Goal: Task Accomplishment & Management: Manage account settings

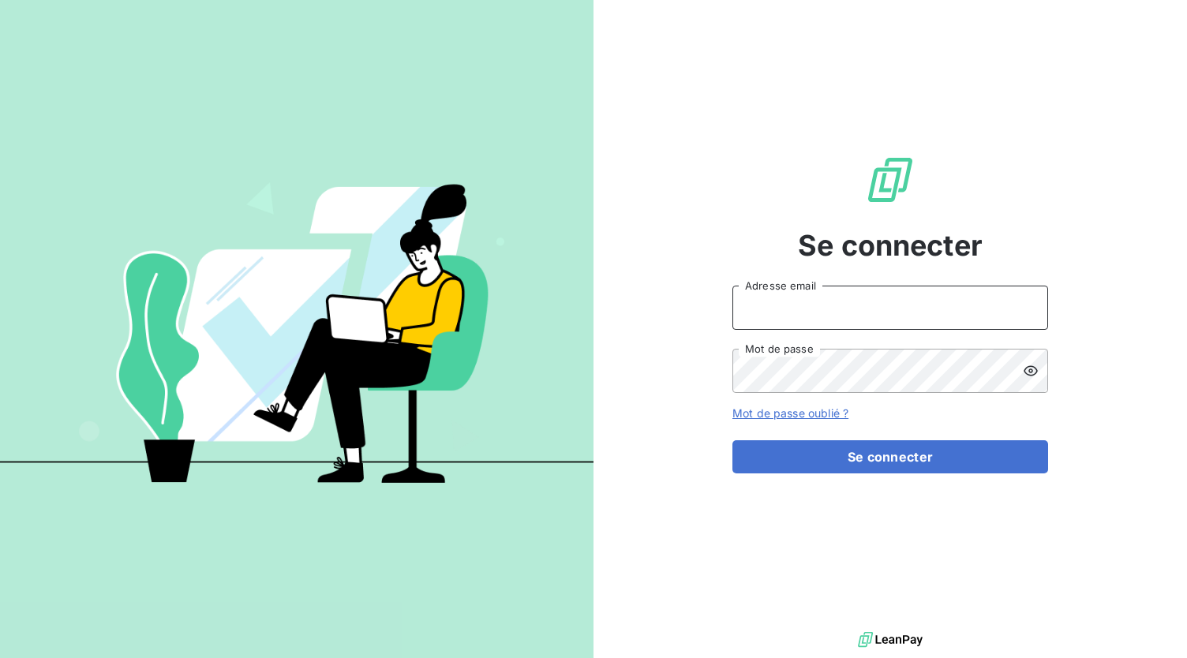
type input "[EMAIL_ADDRESS][DOMAIN_NAME]"
click at [909, 308] on input "[EMAIL_ADDRESS][DOMAIN_NAME]" at bounding box center [890, 308] width 316 height 44
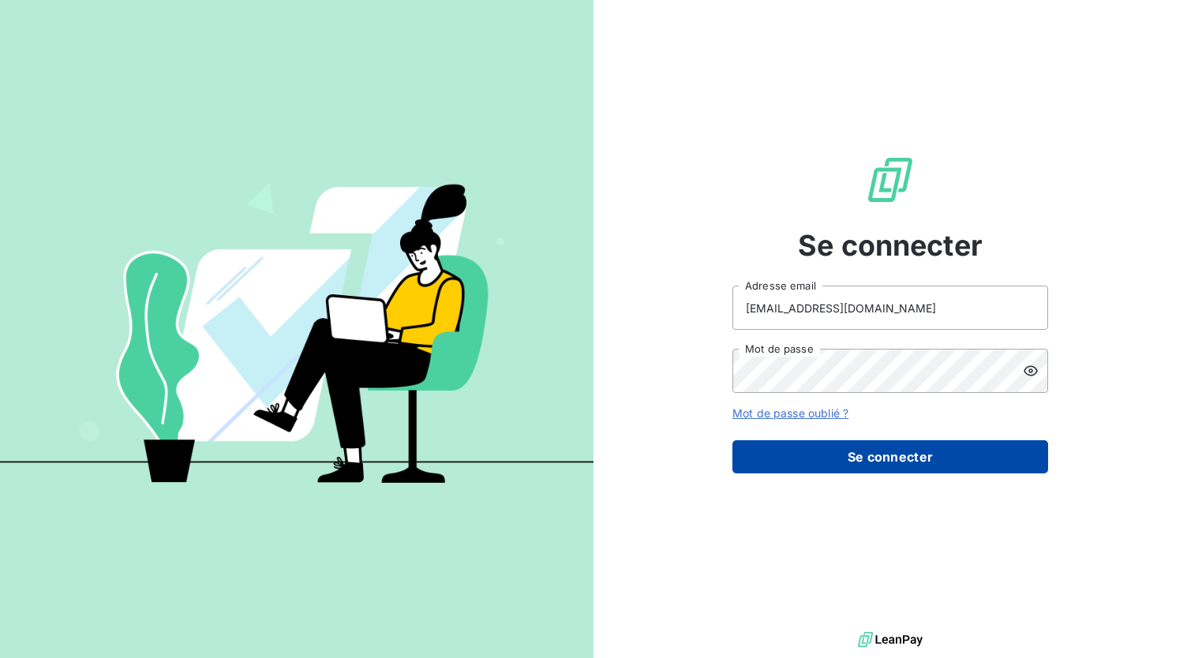
click at [900, 451] on button "Se connecter" at bounding box center [890, 456] width 316 height 33
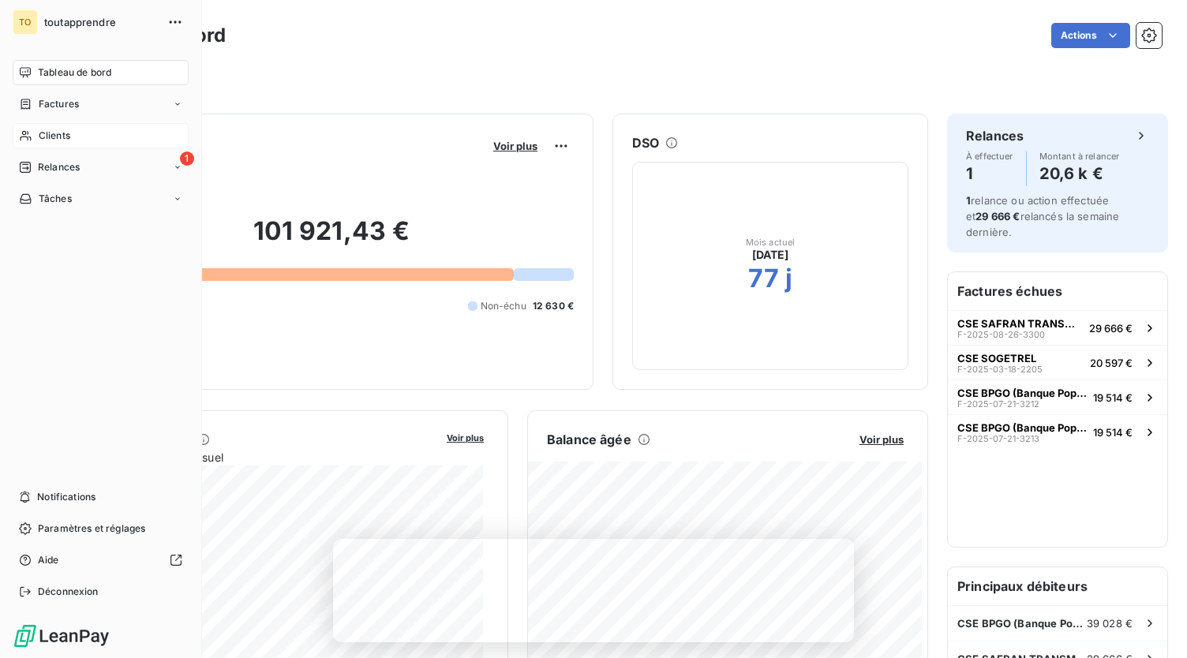
click at [58, 139] on span "Clients" at bounding box center [55, 136] width 32 height 14
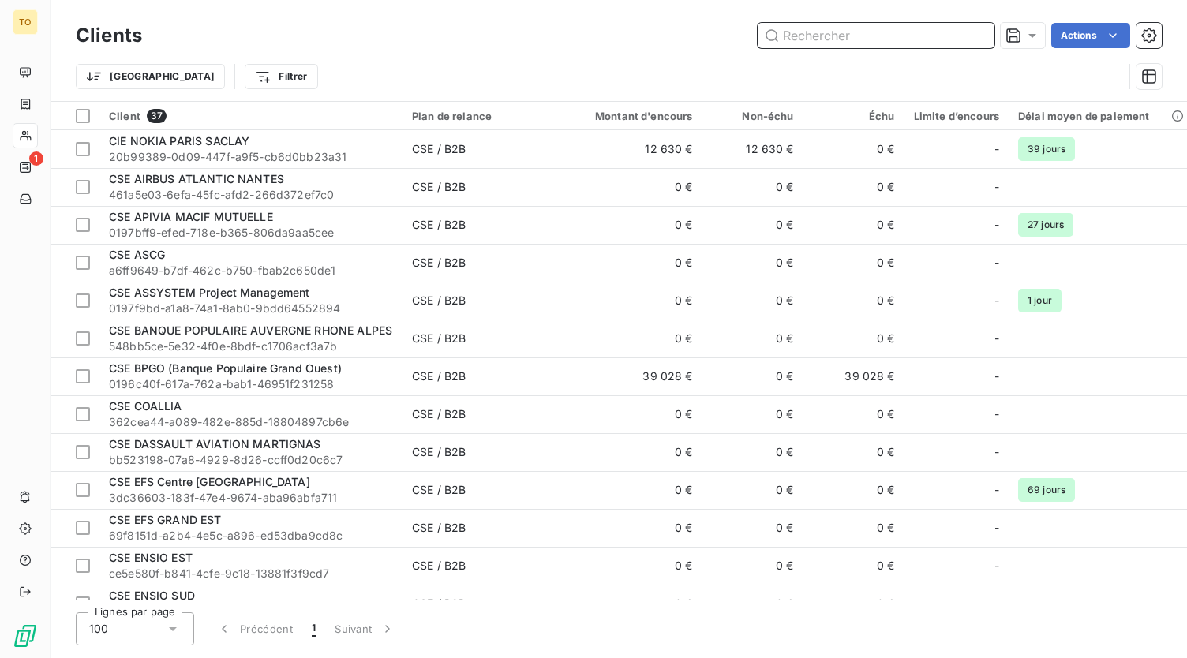
click at [866, 38] on input "text" at bounding box center [875, 35] width 237 height 25
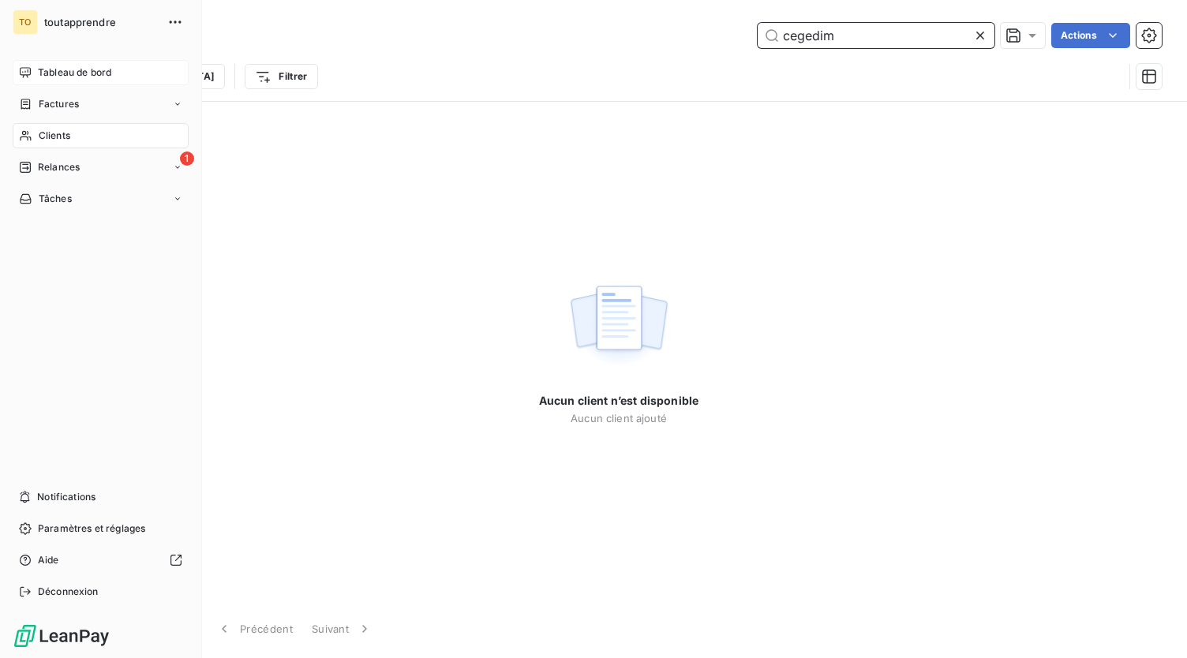
type input "cegedim"
click at [76, 70] on span "Tableau de bord" at bounding box center [74, 72] width 73 height 14
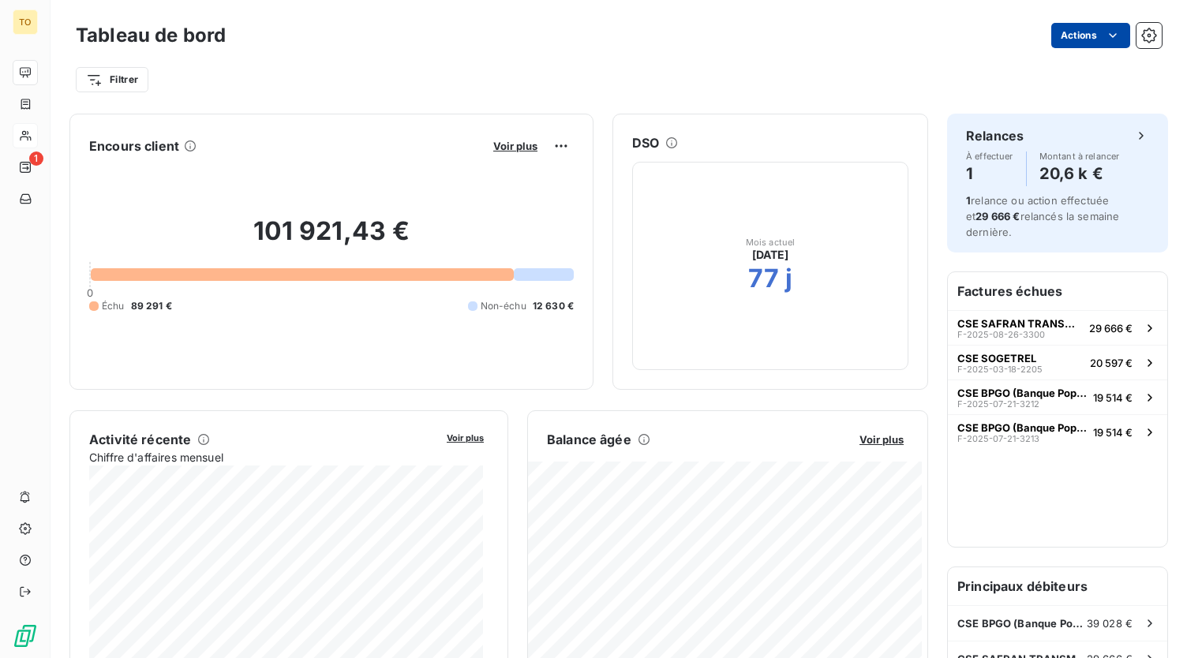
click at [1088, 32] on html "TO 1 Tableau de bord Actions Filtrer Encours client Voir plus 101 921,43 € 0 Éc…" at bounding box center [593, 329] width 1187 height 658
click at [607, 112] on html "TO 1 Tableau de bord Actions Filtrer Encours client Voir plus 101 921,43 € 0 Éc…" at bounding box center [593, 329] width 1187 height 658
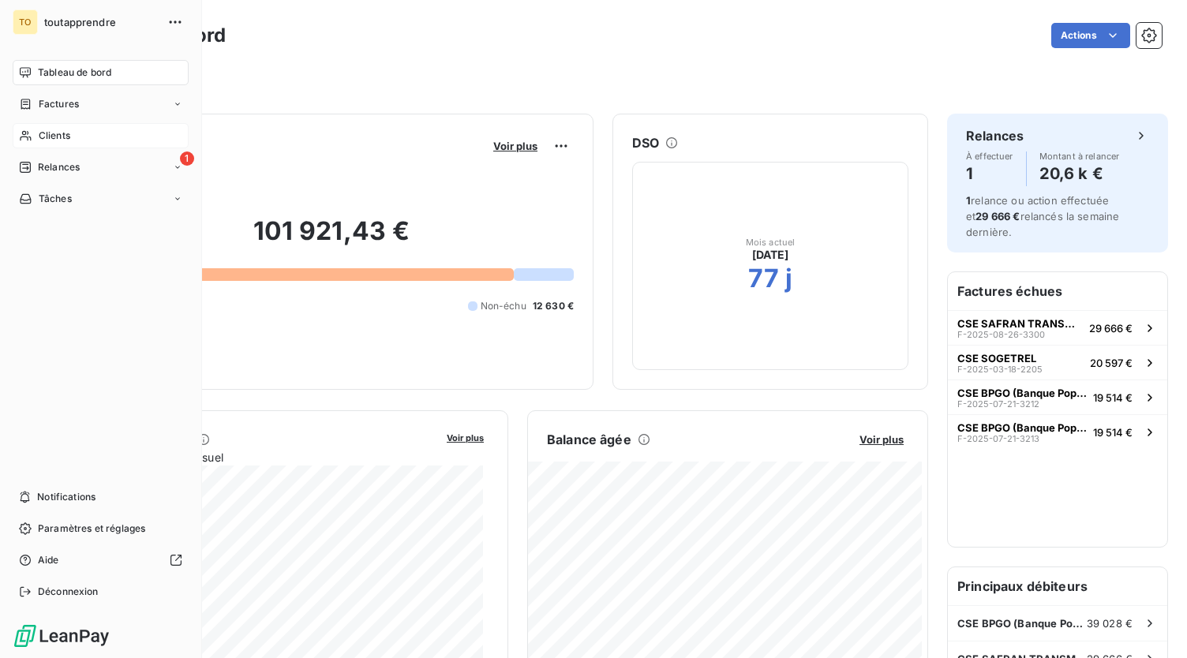
click at [80, 142] on div "Clients" at bounding box center [101, 135] width 176 height 25
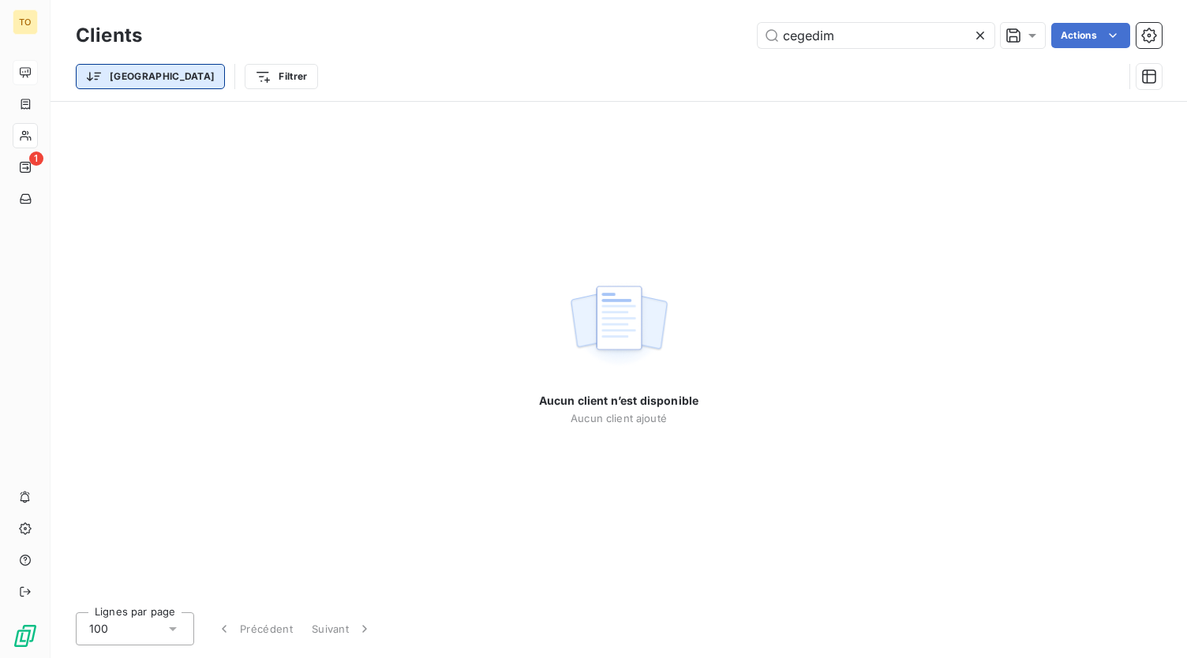
click at [123, 79] on html "TO 1 Clients cegedim Actions Trier Filtrer Aucun client n’est disponible Aucun …" at bounding box center [593, 329] width 1187 height 658
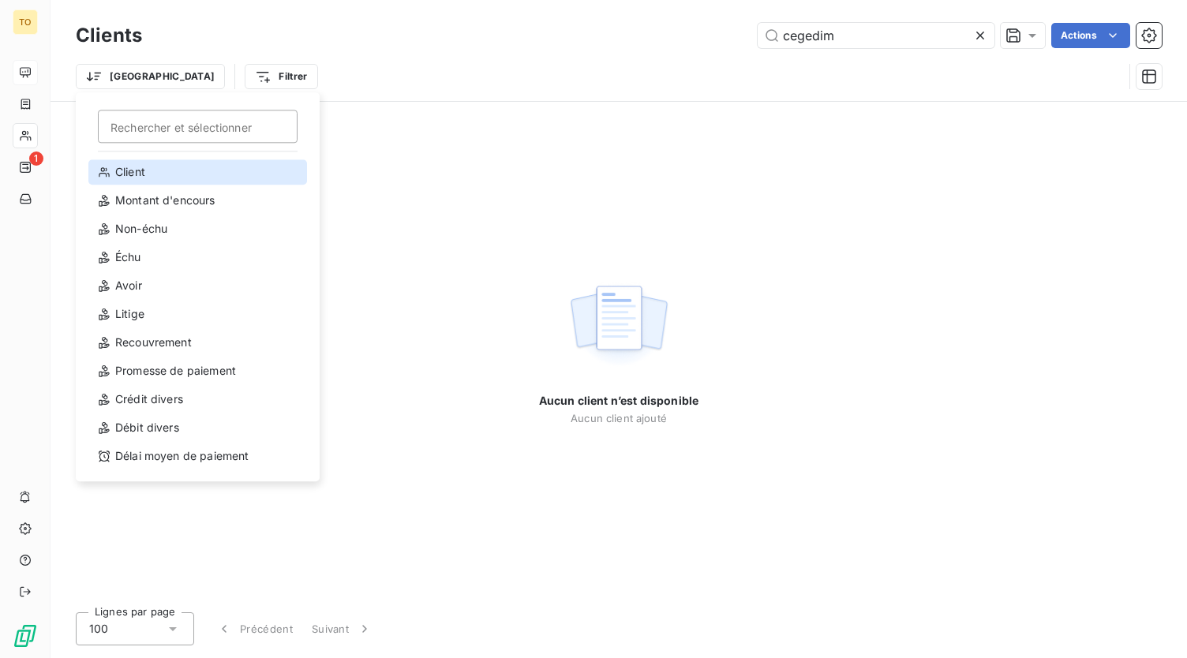
click at [174, 173] on div "Client" at bounding box center [197, 171] width 219 height 25
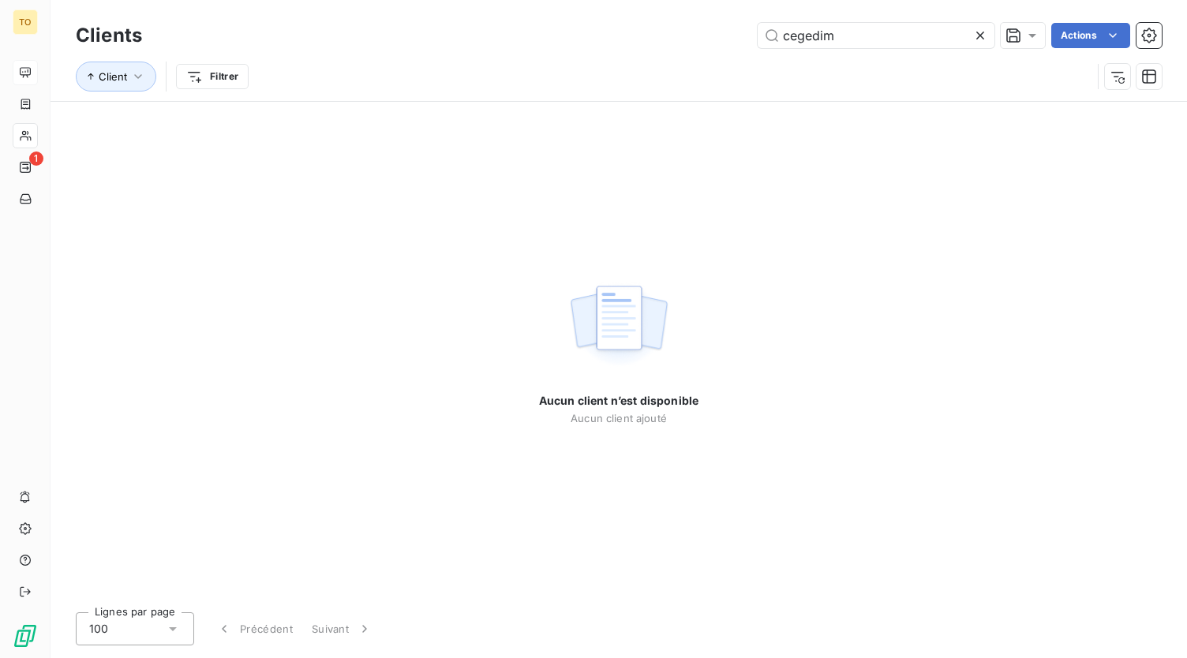
click at [263, 269] on div "Aucun client n’est disponible Aucun client ajouté" at bounding box center [618, 351] width 1136 height 498
click at [234, 84] on html "TO 1 Clients cegedim Actions Client Filtrer Aucun client n’est disponible Aucun…" at bounding box center [593, 329] width 1187 height 658
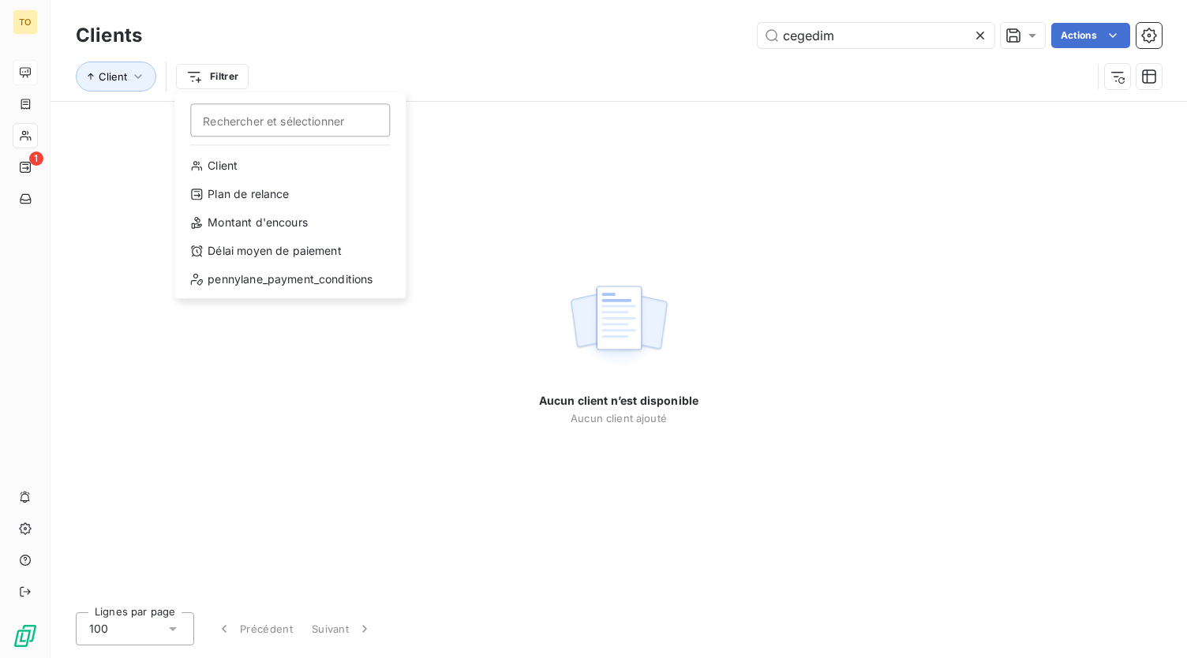
click at [114, 232] on html "TO 1 Clients cegedim Actions Client Filtrer Rechercher et sélectionner Client P…" at bounding box center [593, 329] width 1187 height 658
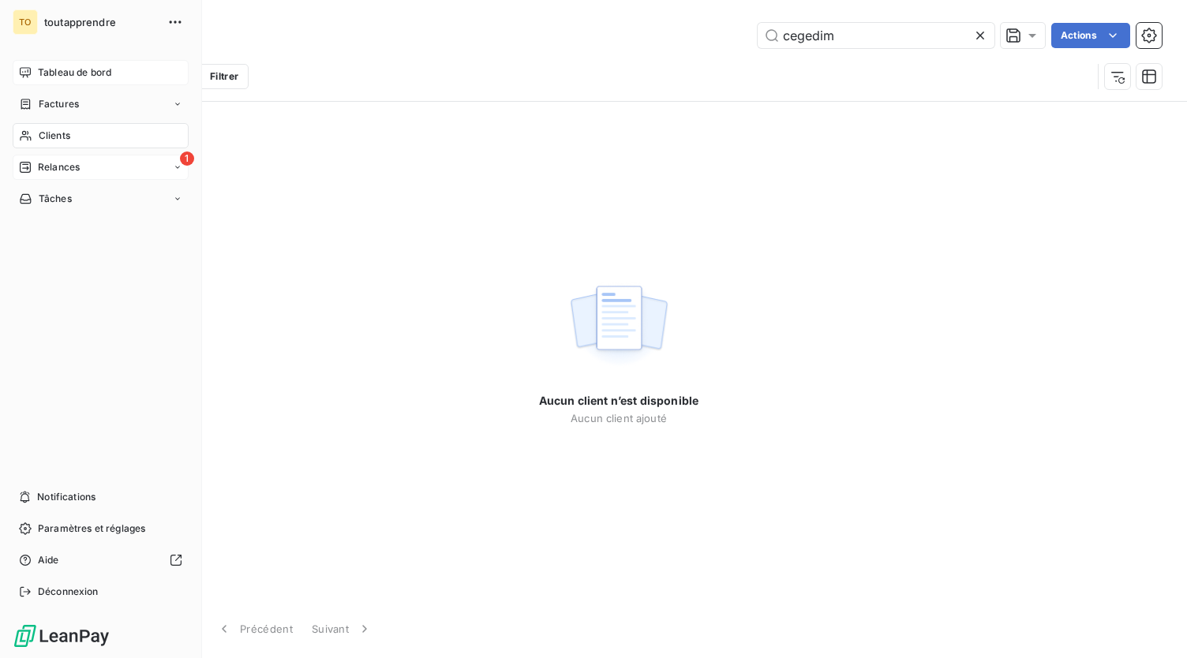
click at [114, 165] on div "1 Relances" at bounding box center [101, 167] width 176 height 25
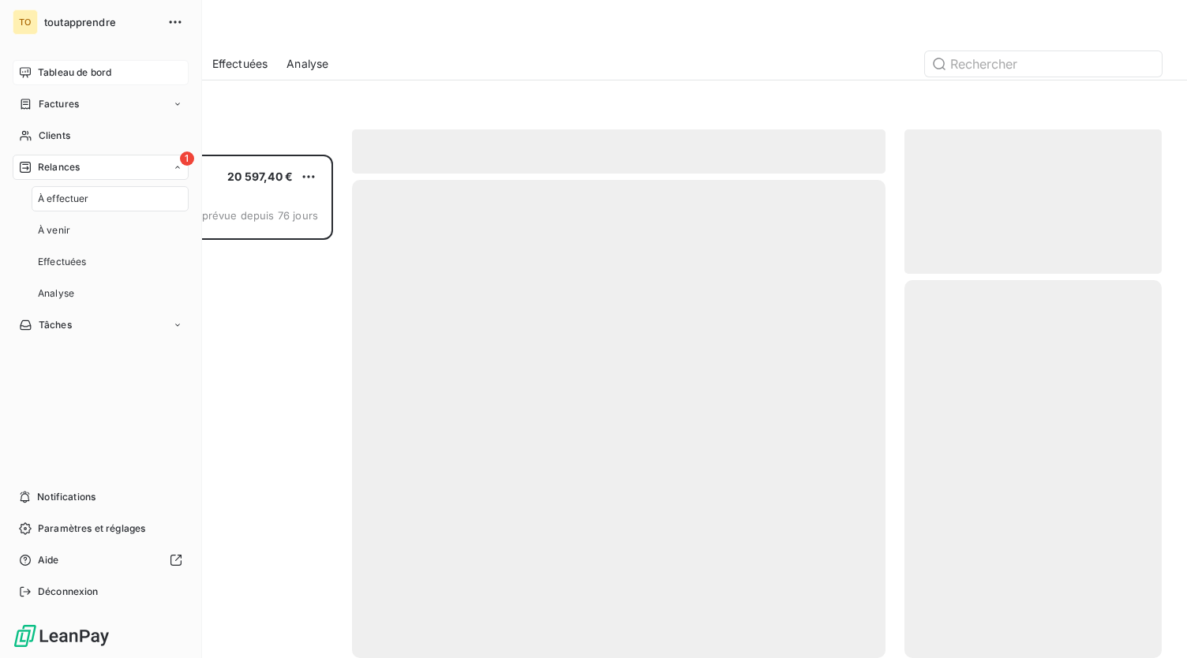
scroll to position [491, 245]
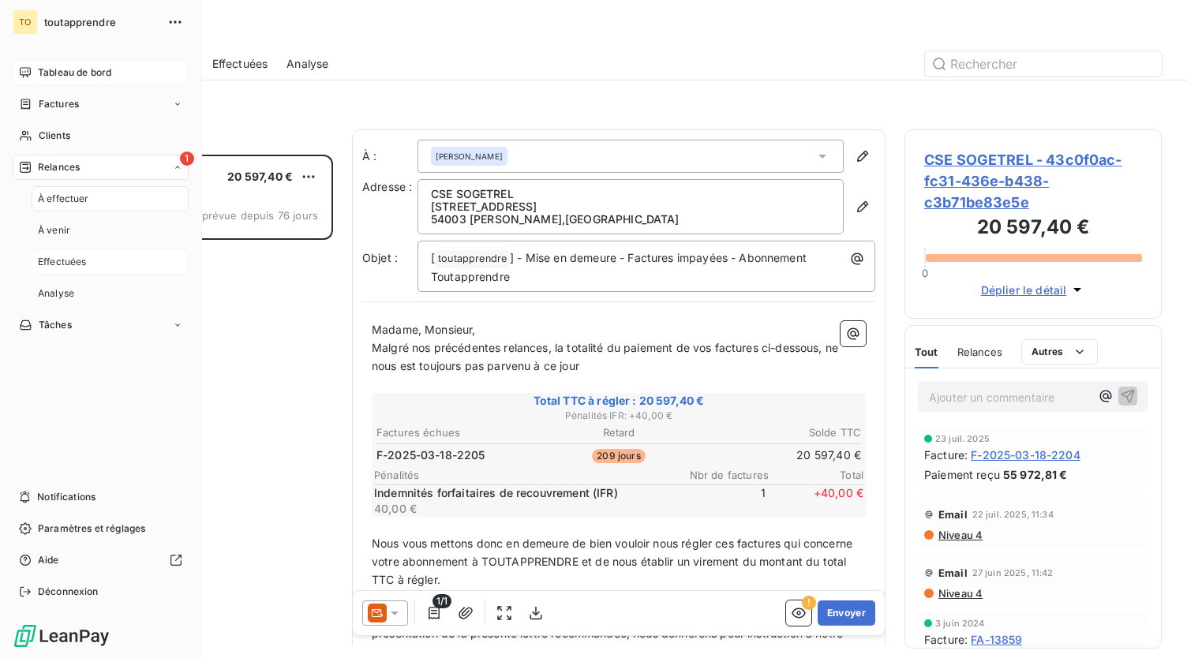
click at [77, 258] on span "Effectuées" at bounding box center [62, 262] width 49 height 14
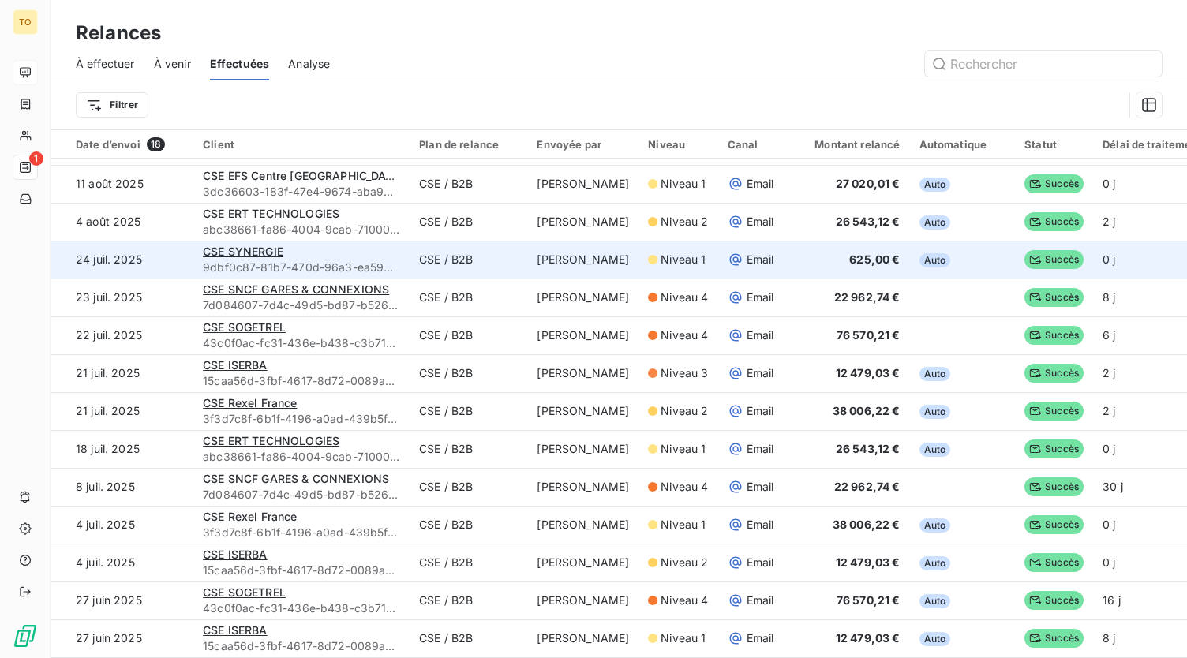
scroll to position [189, 0]
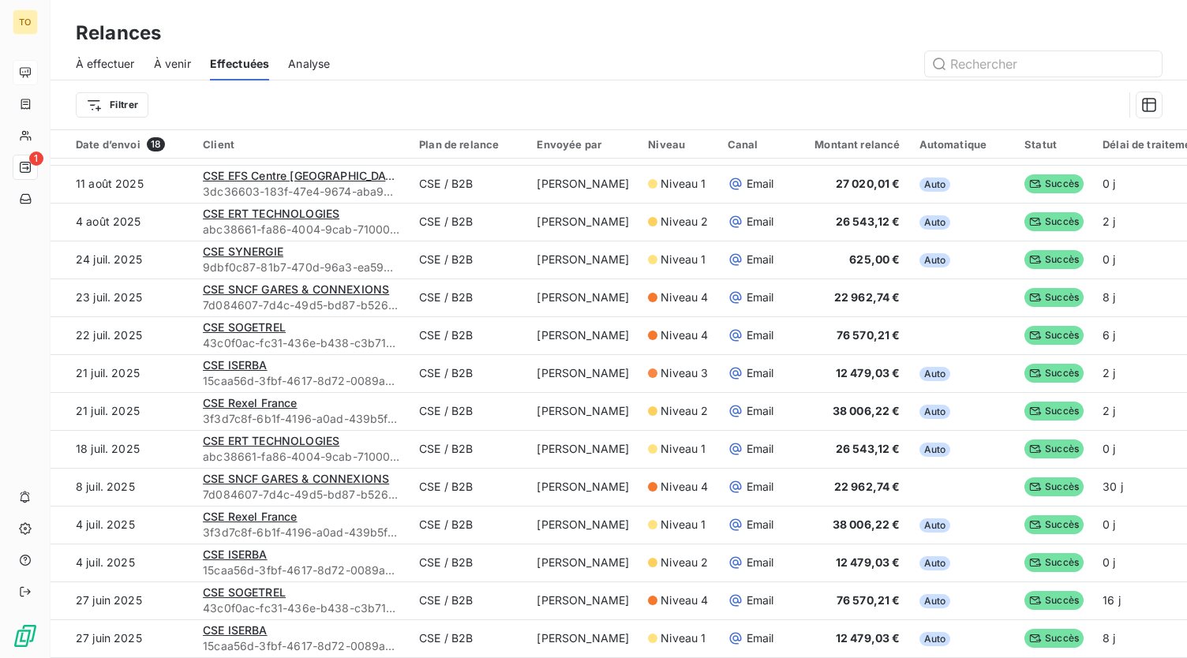
click at [1053, 77] on div "À effectuer À venir Effectuées Analyse" at bounding box center [618, 63] width 1136 height 33
click at [1056, 70] on input "text" at bounding box center [1043, 63] width 237 height 25
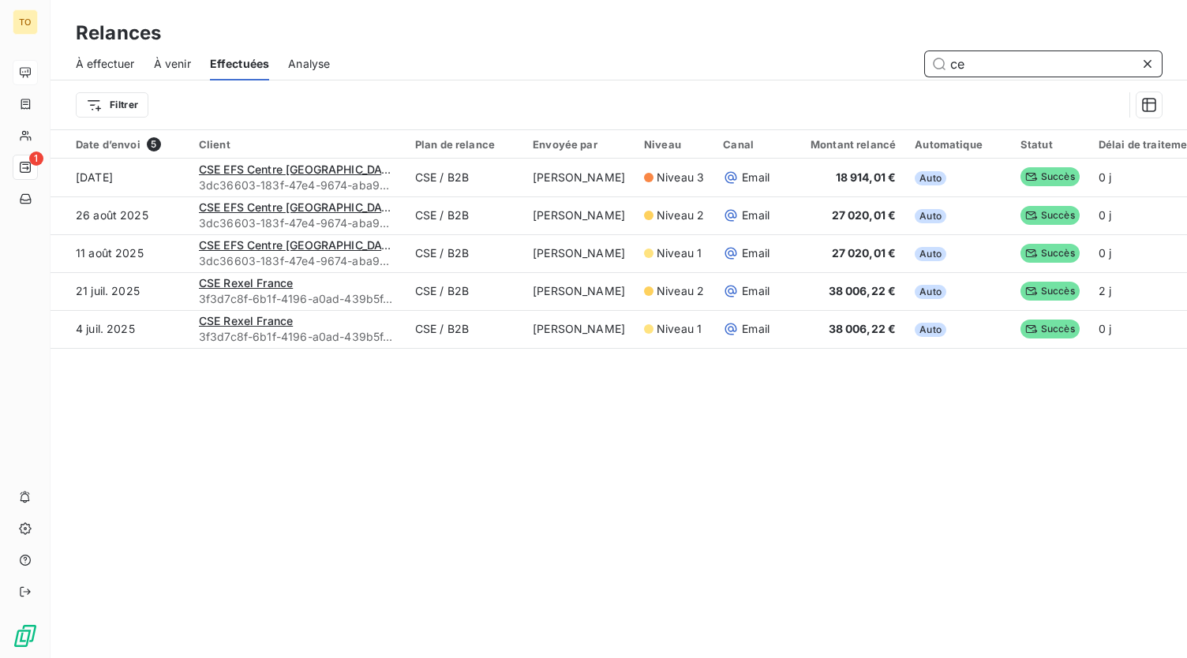
type input "c"
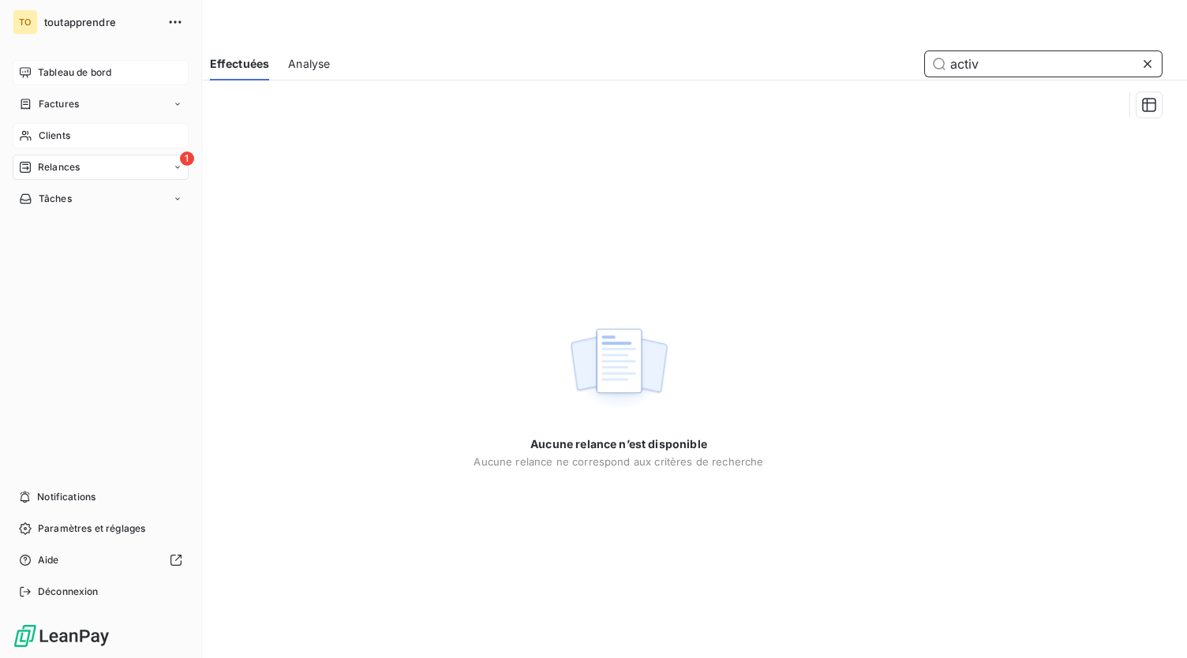
type input "activ"
click at [78, 144] on div "Clients" at bounding box center [101, 135] width 176 height 25
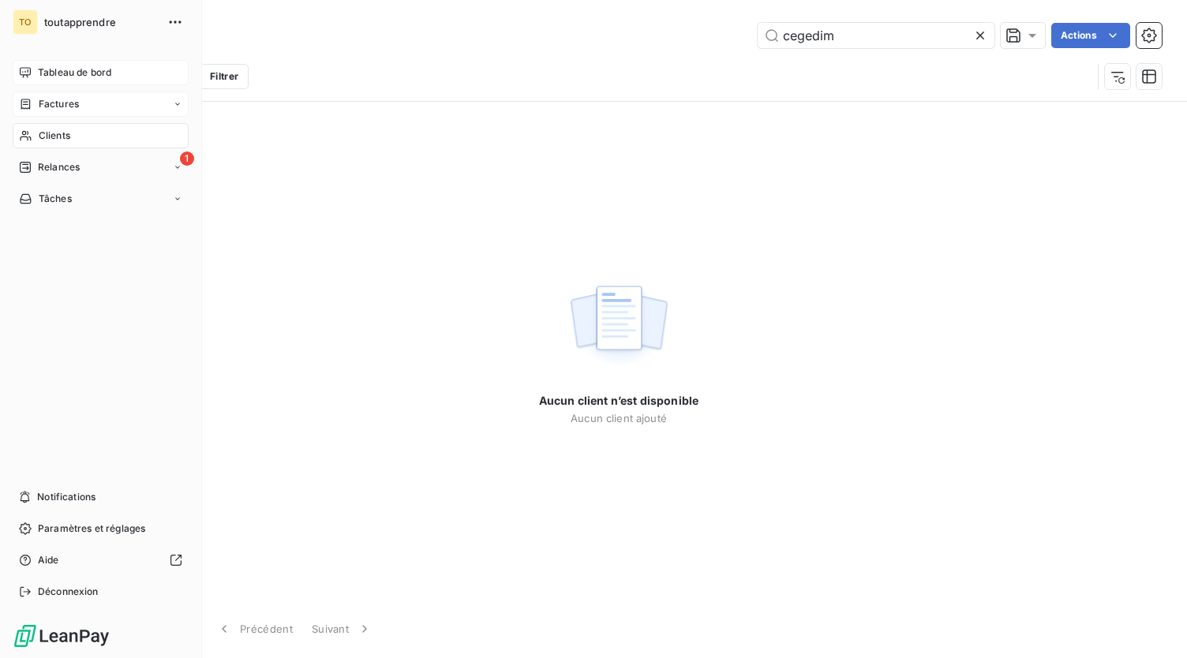
click at [97, 113] on div "Factures" at bounding box center [101, 104] width 176 height 25
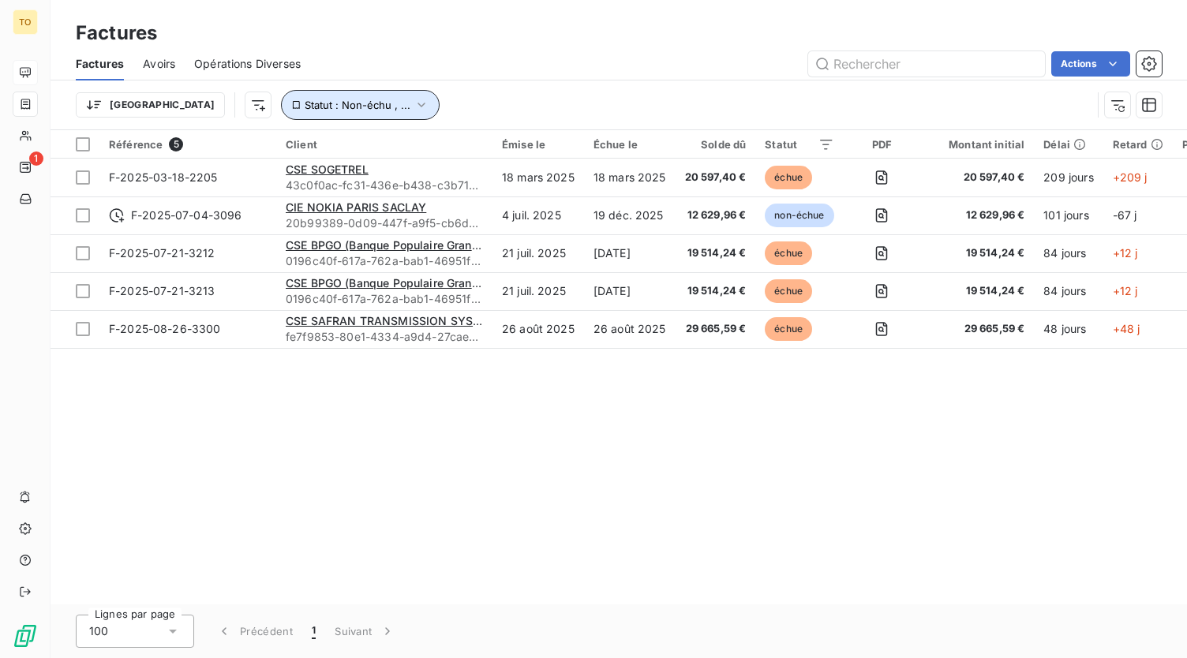
click at [305, 110] on span "Statut : Non-échu , ..." at bounding box center [358, 105] width 106 height 13
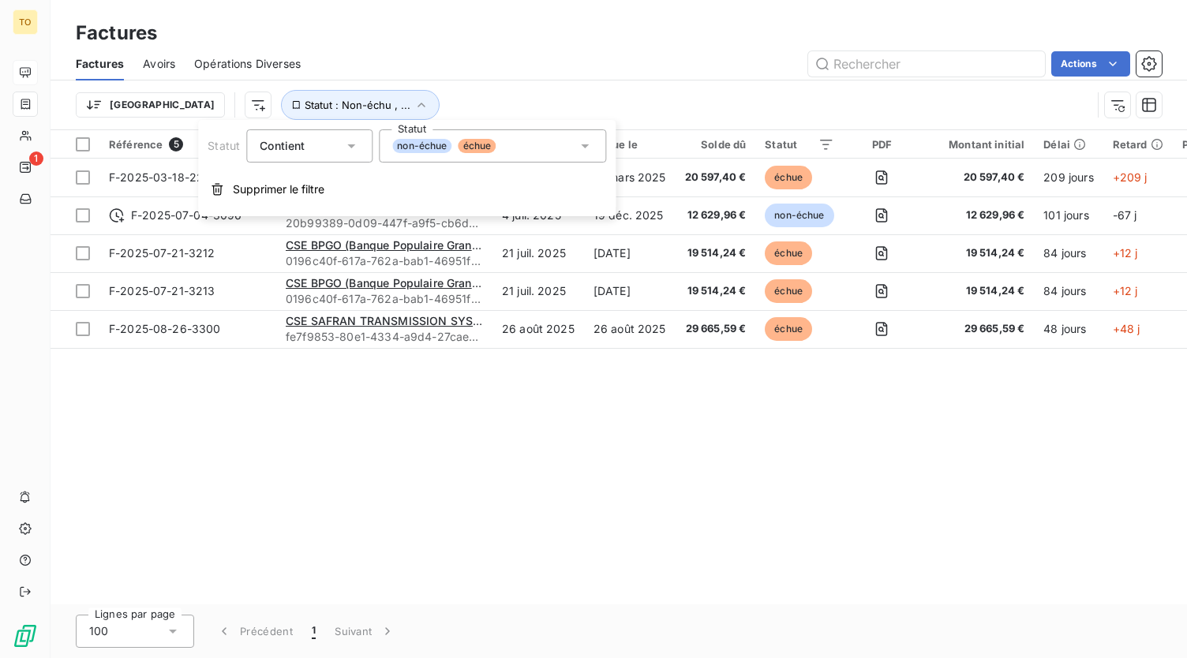
click at [402, 143] on span "non-échue" at bounding box center [421, 146] width 59 height 14
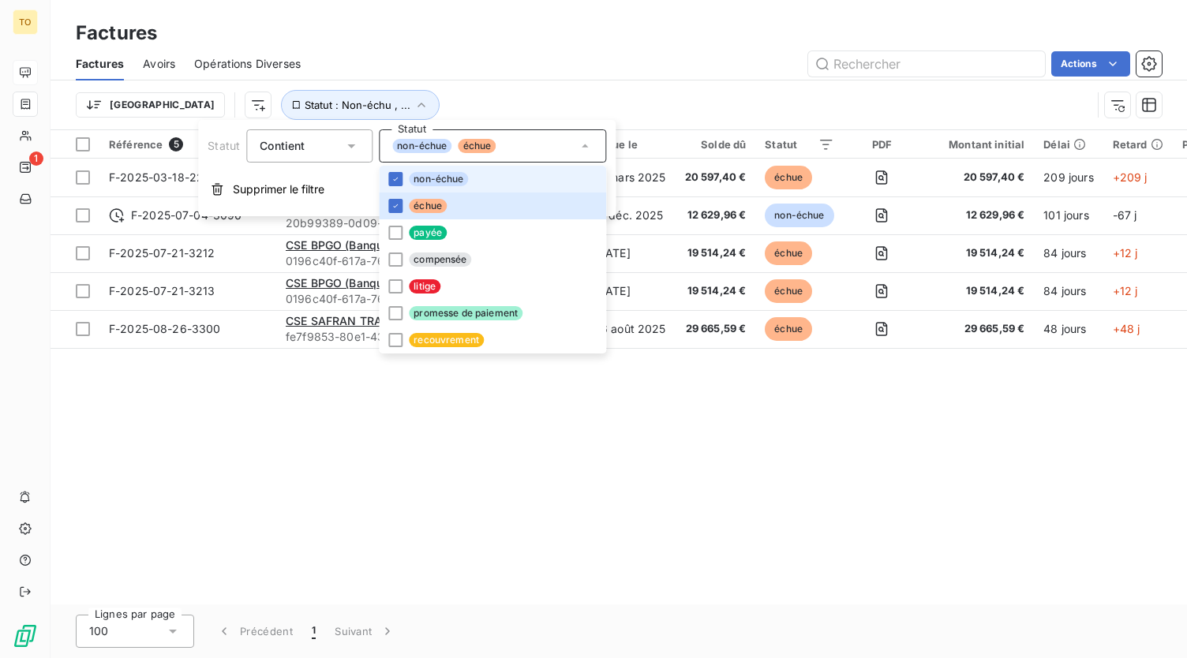
click at [405, 143] on span "non-échue" at bounding box center [421, 146] width 59 height 14
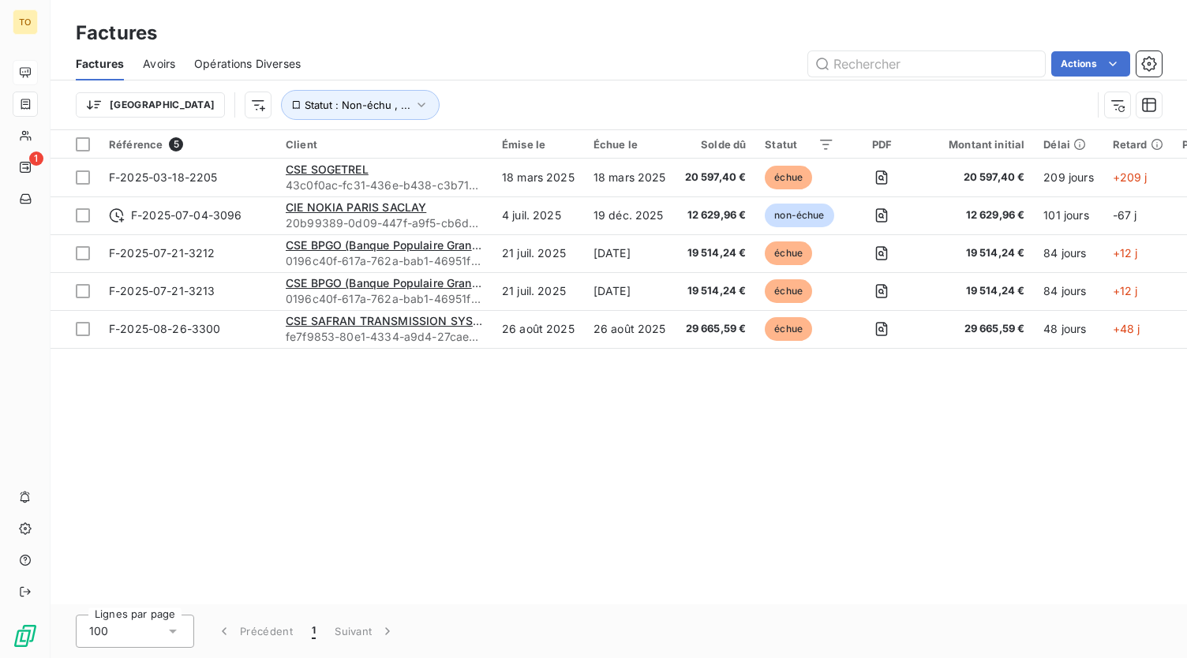
click at [351, 443] on div "Référence 5 Client Émise le Échue le Solde dû Statut PDF Montant initial Délai …" at bounding box center [618, 367] width 1136 height 474
click at [322, 111] on button "Statut : Non-échu , ..." at bounding box center [360, 105] width 159 height 30
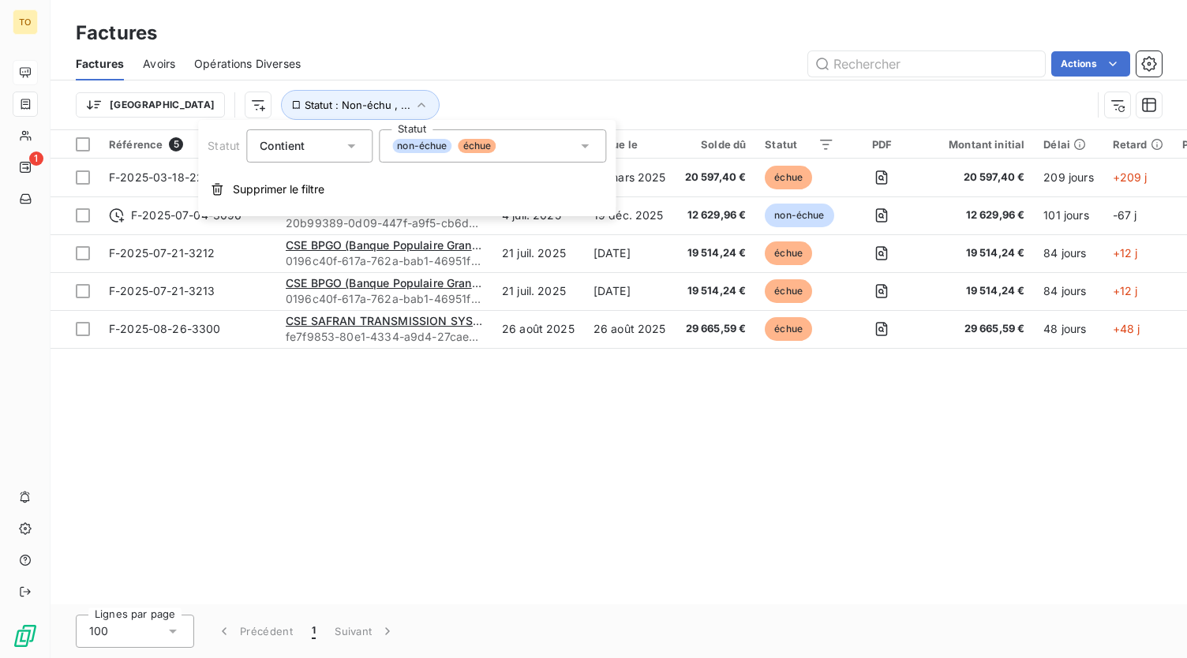
click at [483, 156] on div "non-échue échue" at bounding box center [492, 145] width 227 height 33
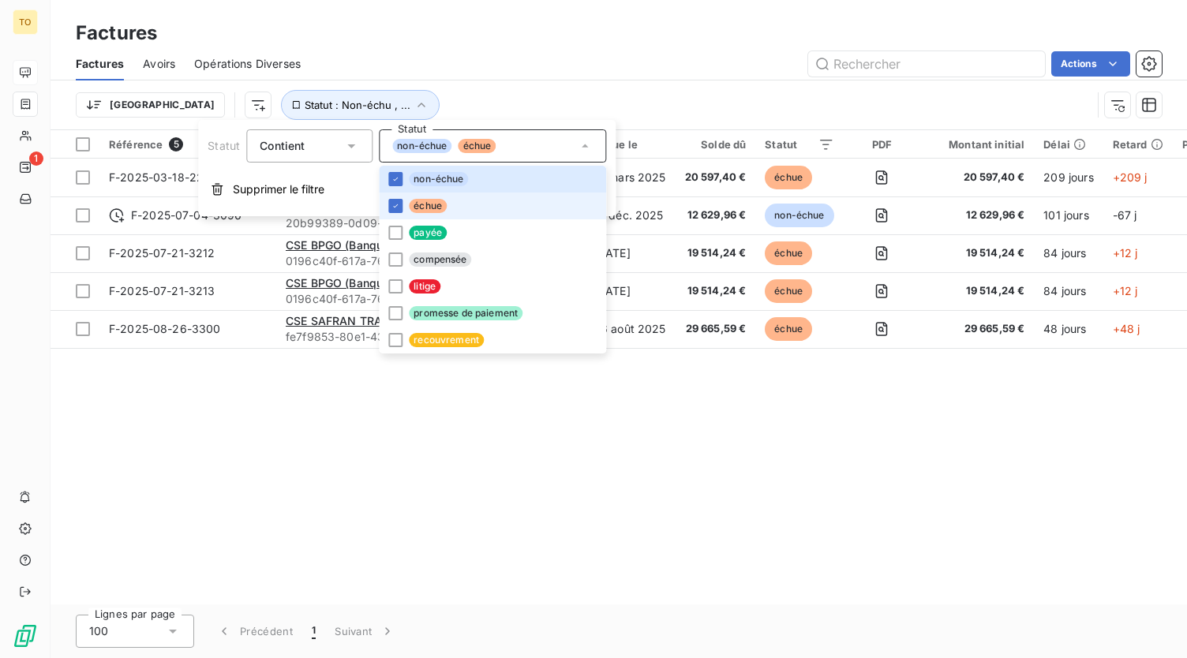
click at [420, 217] on li "échue" at bounding box center [492, 205] width 227 height 27
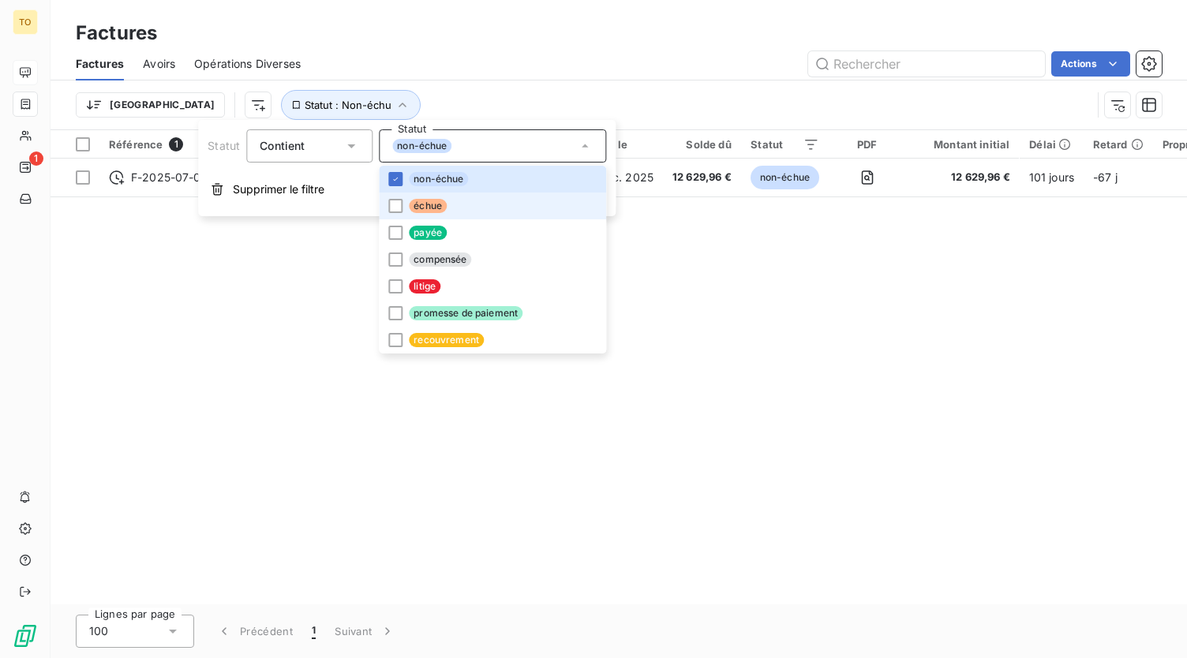
click at [421, 206] on span "échue" at bounding box center [428, 206] width 38 height 14
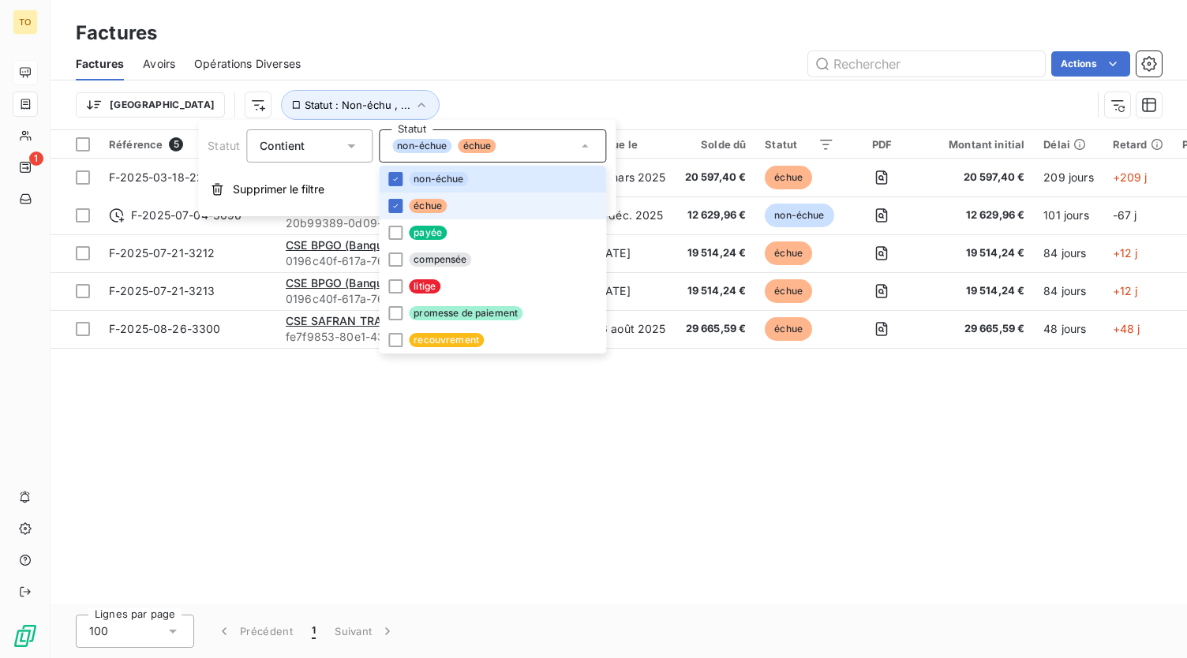
click at [421, 206] on span "échue" at bounding box center [428, 206] width 38 height 14
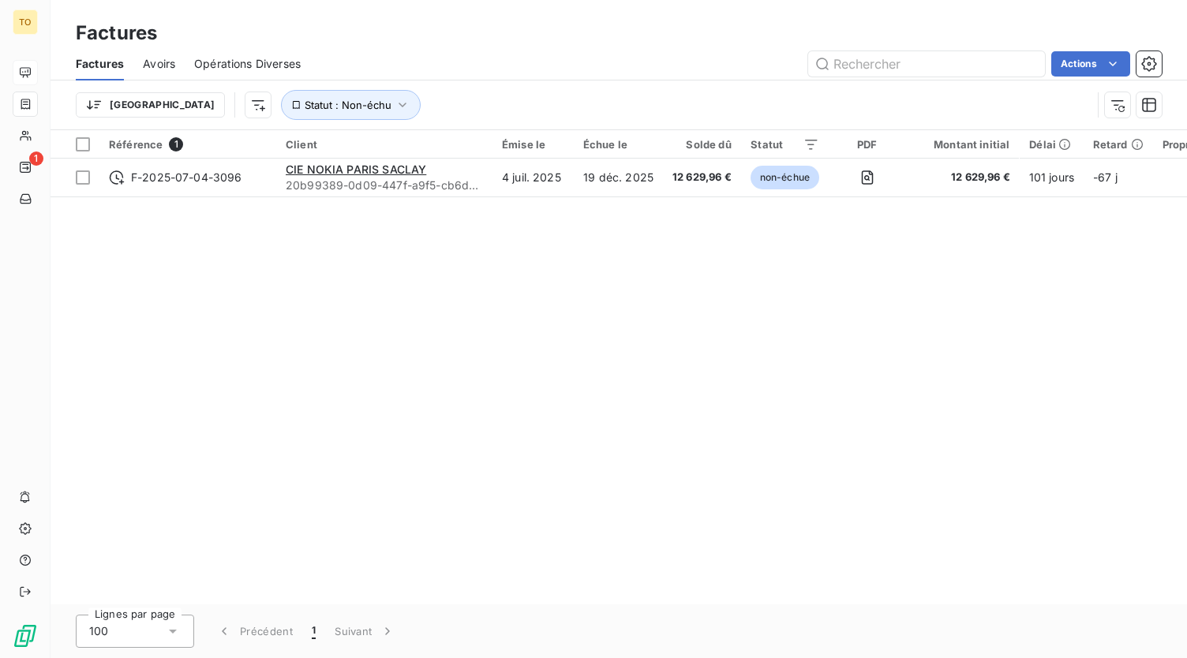
click at [365, 389] on div "Référence 1 Client Émise le Échue le Solde dû Statut PDF Montant initial Délai …" at bounding box center [618, 367] width 1136 height 474
click at [301, 98] on button "Statut : Non-échu" at bounding box center [351, 105] width 140 height 30
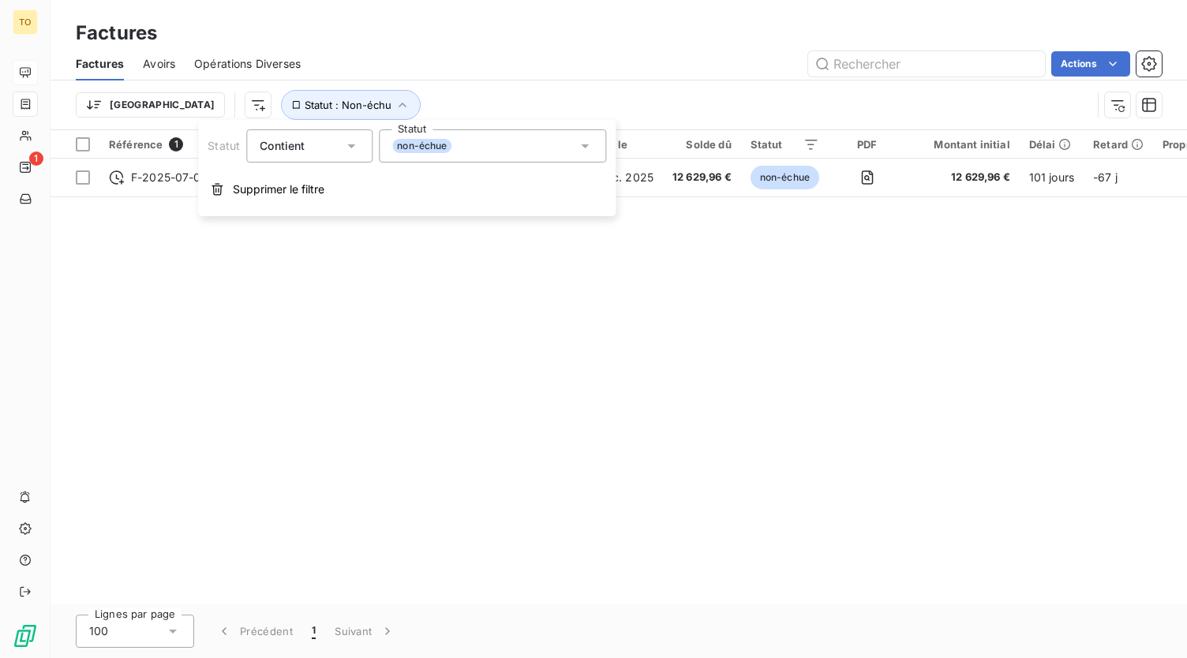
click at [454, 159] on div "non-échue" at bounding box center [492, 145] width 227 height 33
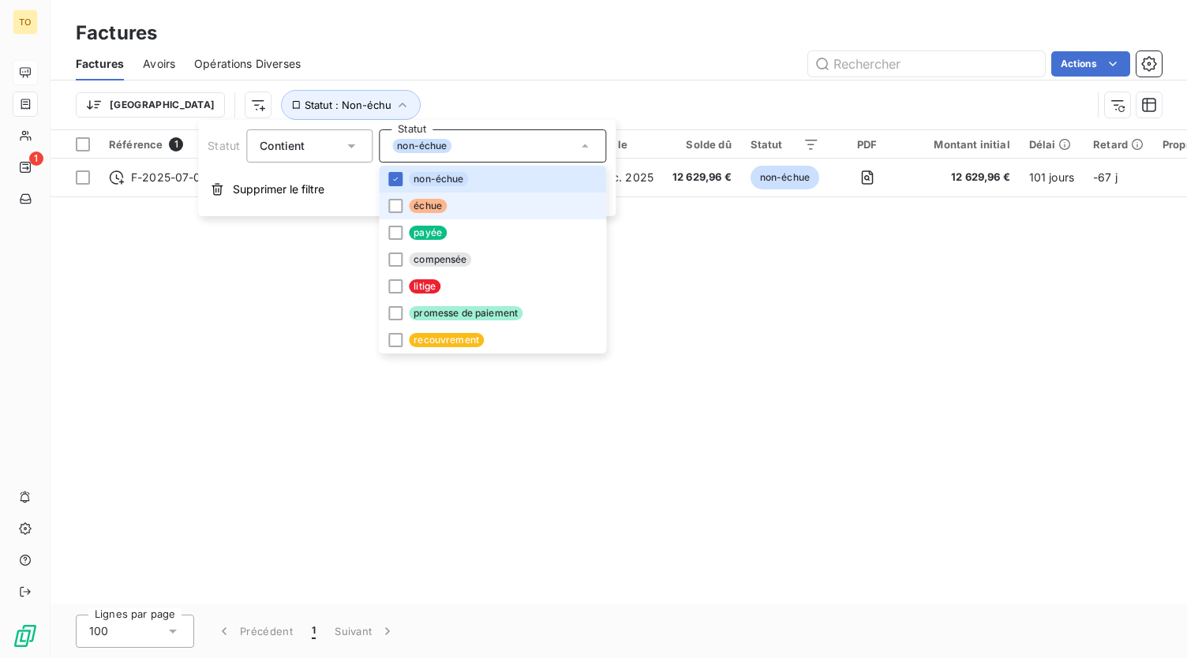
click at [440, 200] on span "échue" at bounding box center [428, 206] width 38 height 14
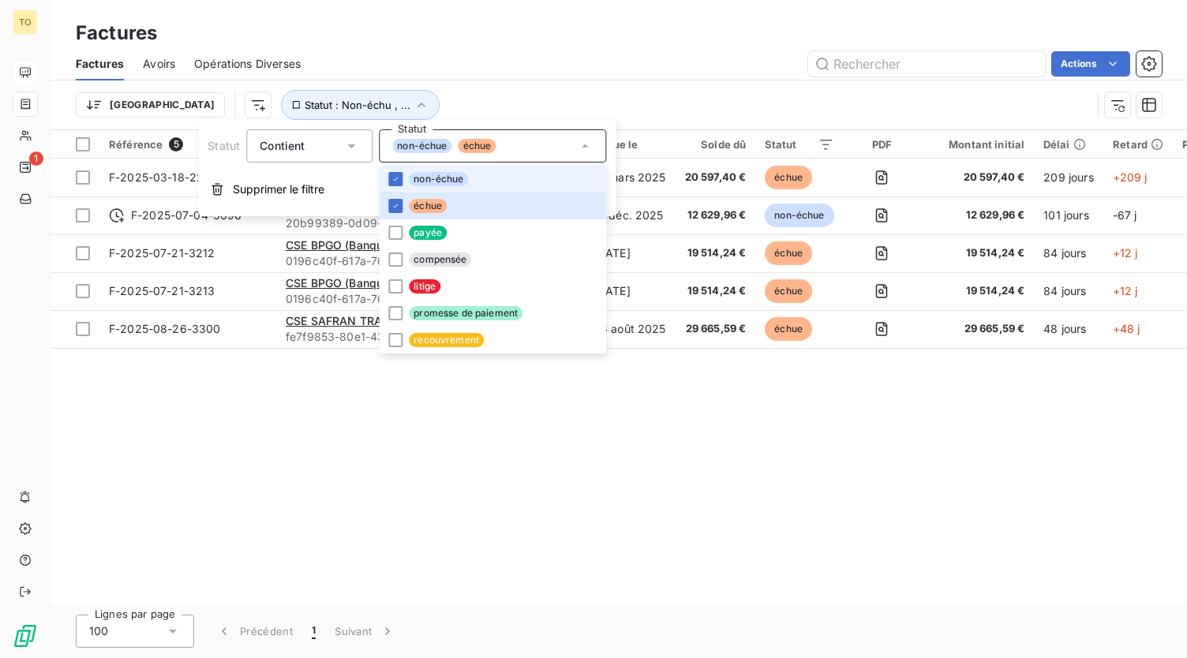
click at [440, 178] on span "non-échue" at bounding box center [438, 179] width 59 height 14
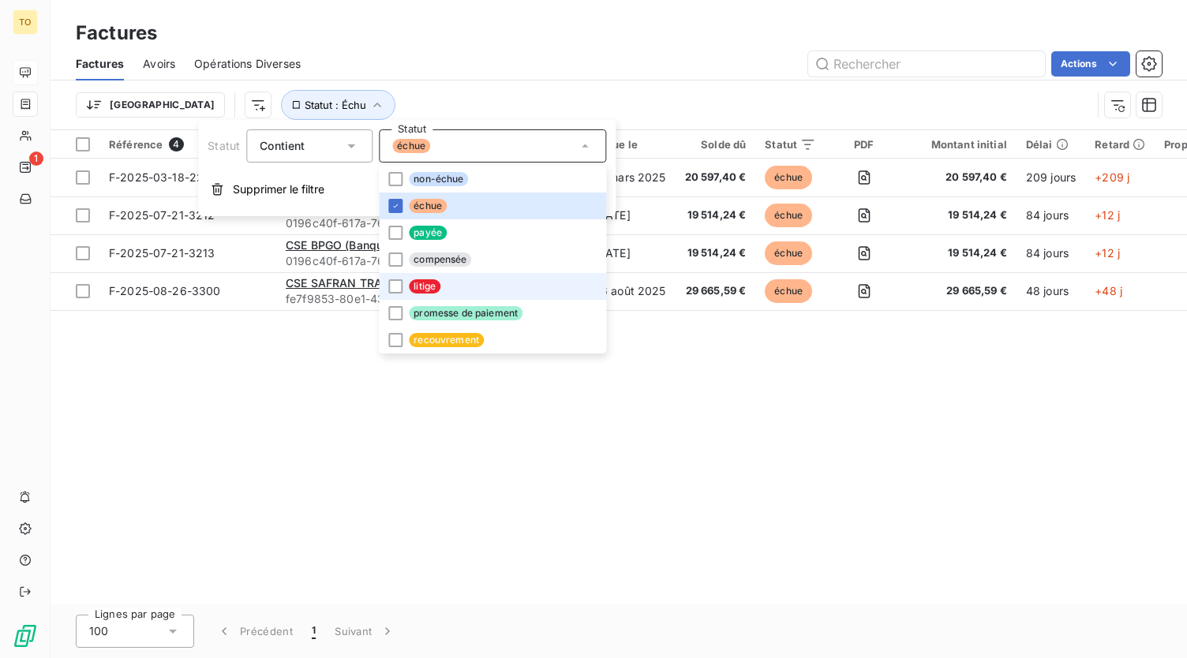
click at [440, 291] on li "litige" at bounding box center [492, 286] width 227 height 27
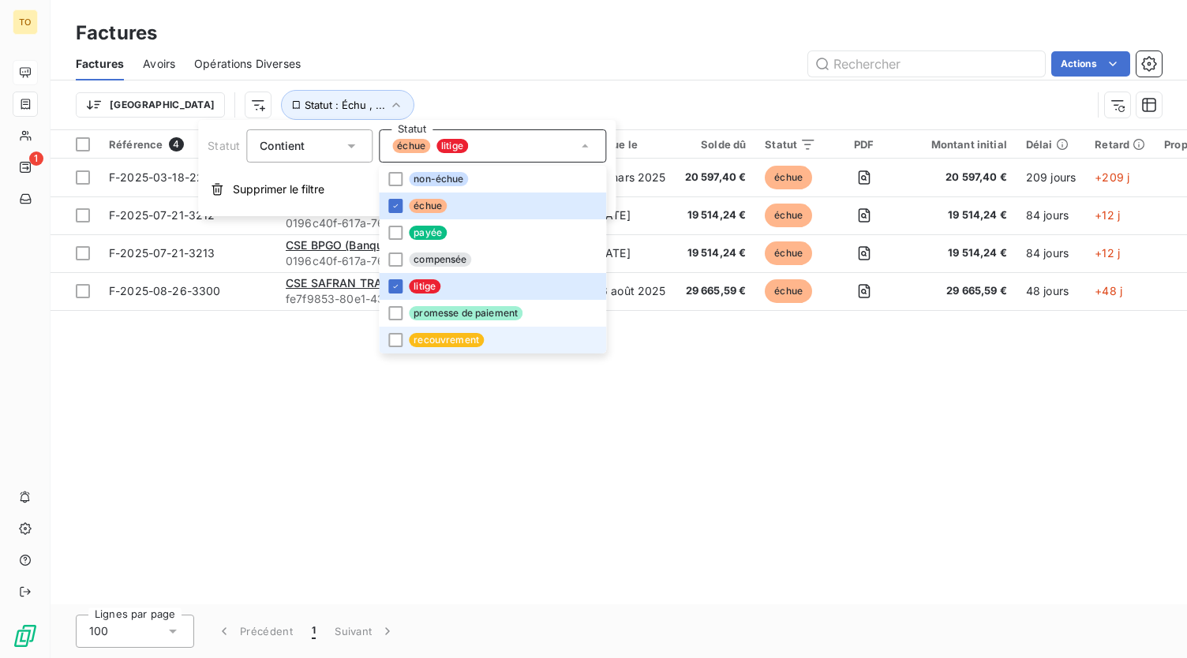
click at [442, 340] on span "recouvrement" at bounding box center [446, 340] width 75 height 14
click at [453, 261] on span "compensée" at bounding box center [440, 259] width 62 height 14
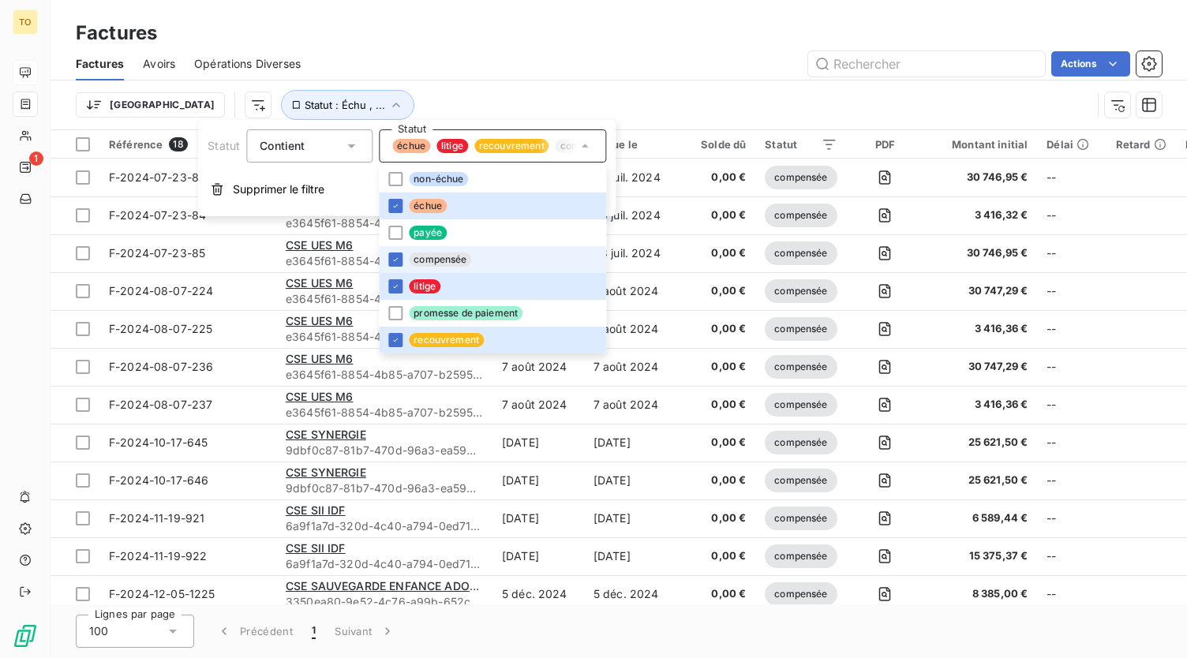
click at [448, 257] on span "compensée" at bounding box center [440, 259] width 62 height 14
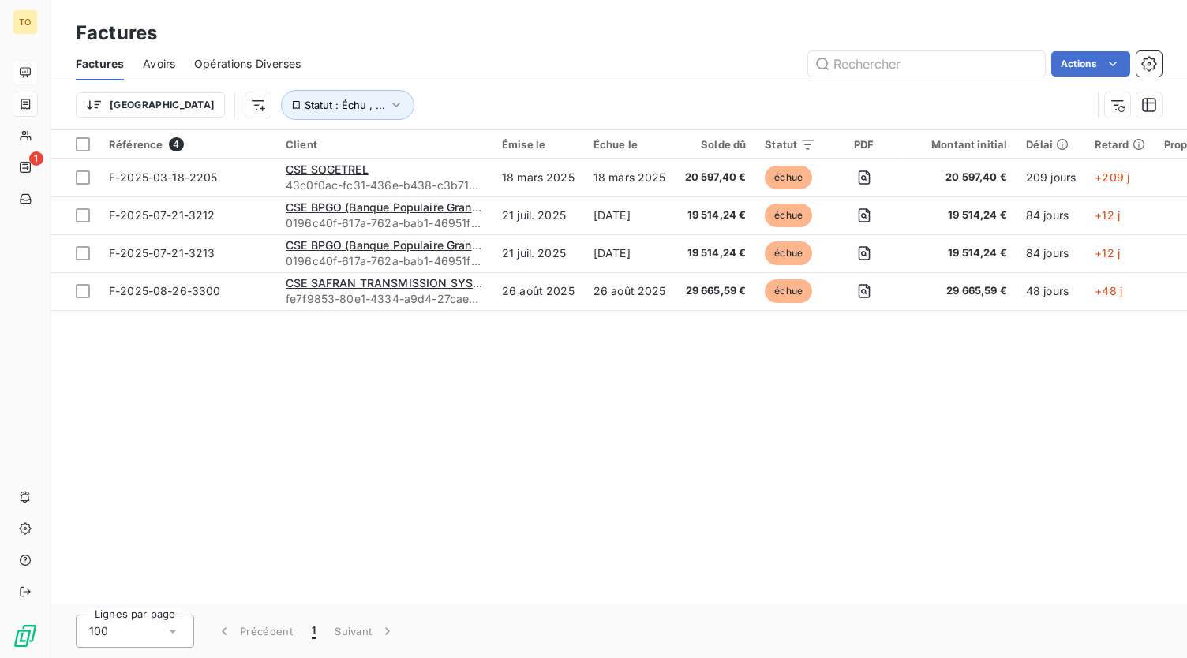
click at [878, 383] on div "Référence 4 Client Émise le Échue le Solde dû Statut PDF Montant initial Délai …" at bounding box center [618, 367] width 1136 height 474
